Goal: Task Accomplishment & Management: Use online tool/utility

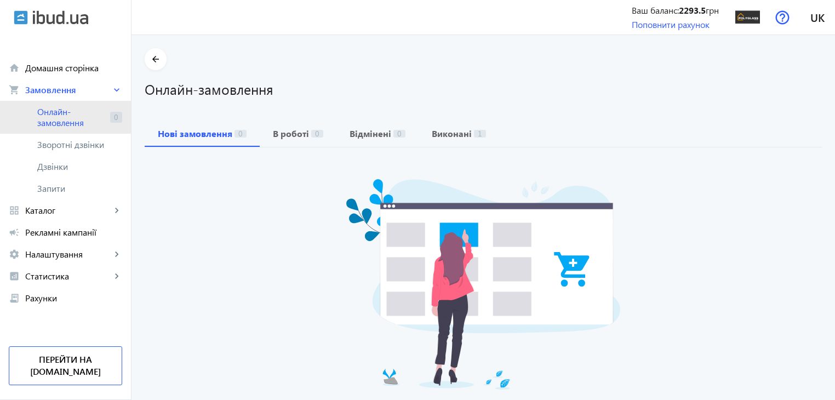
click at [81, 128] on span "Онлайн-замовлення" at bounding box center [71, 117] width 68 height 22
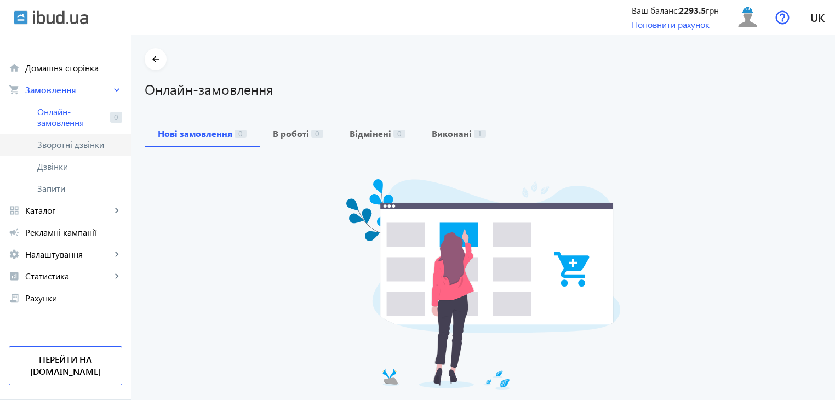
drag, startPoint x: 83, startPoint y: 133, endPoint x: 83, endPoint y: 141, distance: 7.7
click at [83, 134] on link "Зворотні дзвінки" at bounding box center [65, 145] width 131 height 22
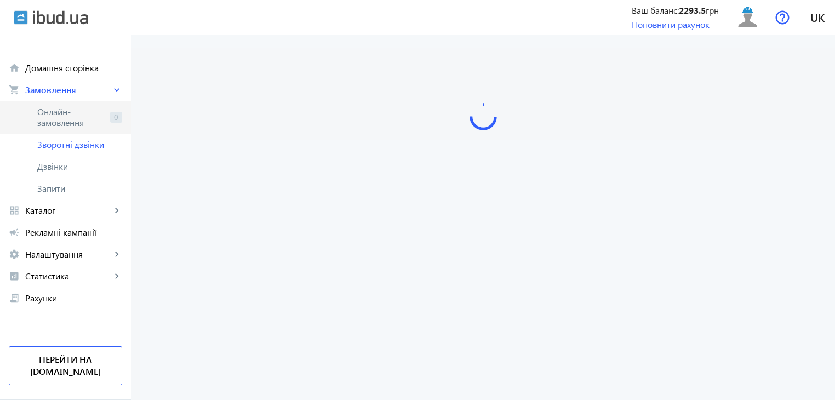
click at [83, 122] on span "Онлайн-замовлення" at bounding box center [71, 117] width 68 height 22
